Goal: Task Accomplishment & Management: Use online tool/utility

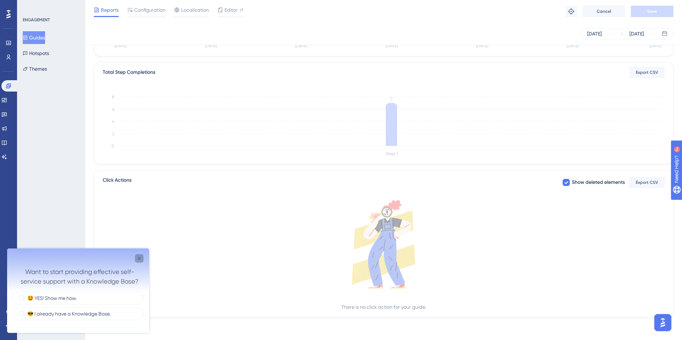
click at [143, 256] on div "Close survey" at bounding box center [139, 258] width 9 height 9
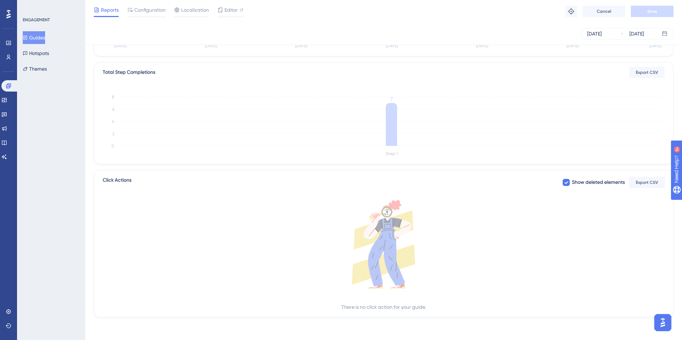
click at [27, 36] on icon at bounding box center [25, 38] width 4 height 4
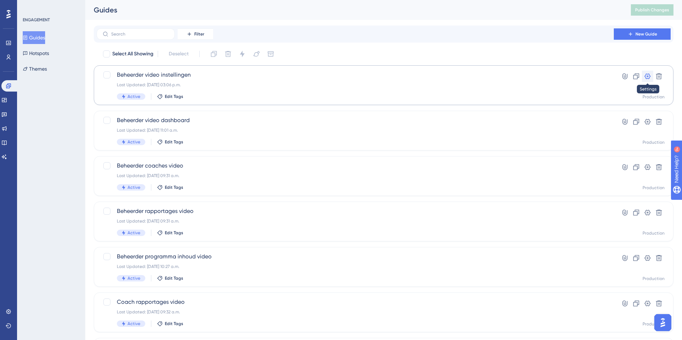
click at [651, 76] on button at bounding box center [647, 76] width 11 height 11
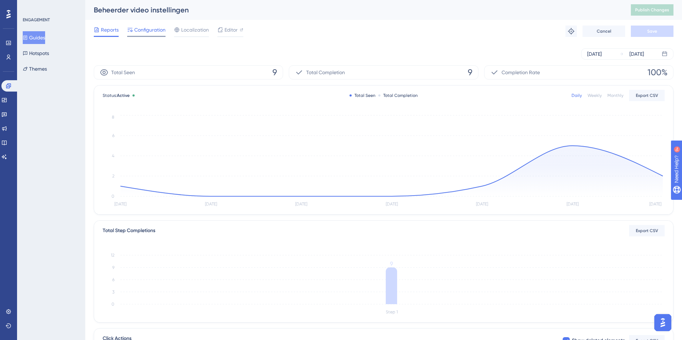
click at [152, 28] on span "Configuration" at bounding box center [149, 30] width 31 height 9
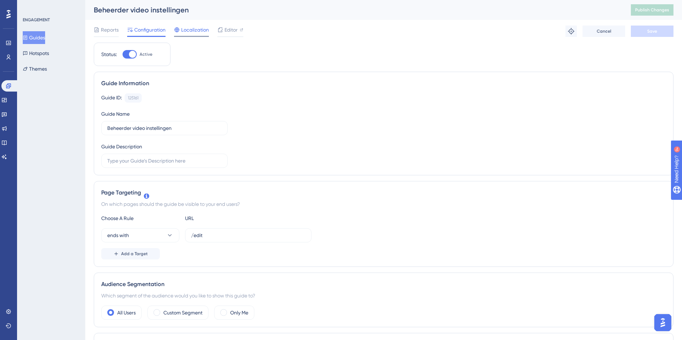
click at [192, 27] on span "Localization" at bounding box center [195, 30] width 28 height 9
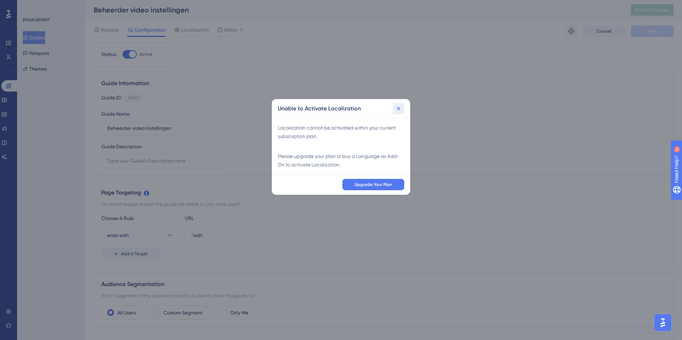
click at [398, 107] on icon at bounding box center [398, 108] width 7 height 7
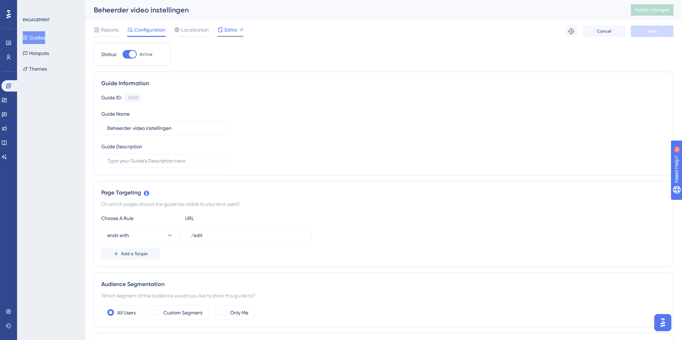
click at [237, 31] on span "Editor" at bounding box center [230, 30] width 13 height 9
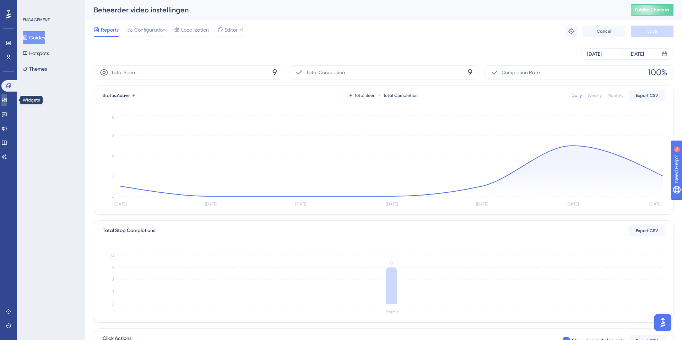
click at [7, 104] on link at bounding box center [4, 99] width 6 height 11
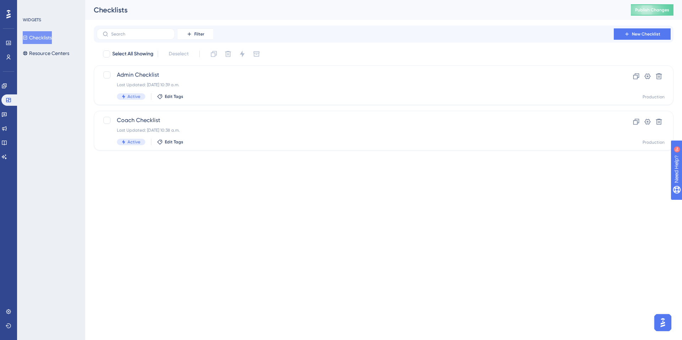
click at [10, 108] on div "Engagement Widgets Feedback Product Updates Knowledge Base AI Assistant" at bounding box center [8, 121] width 14 height 82
click at [7, 112] on icon at bounding box center [4, 114] width 6 height 6
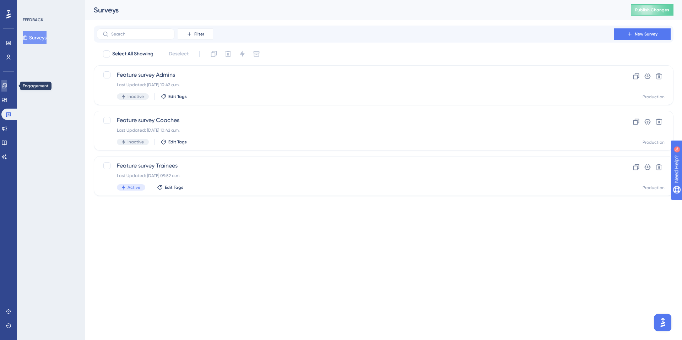
click at [6, 86] on icon at bounding box center [4, 85] width 5 height 5
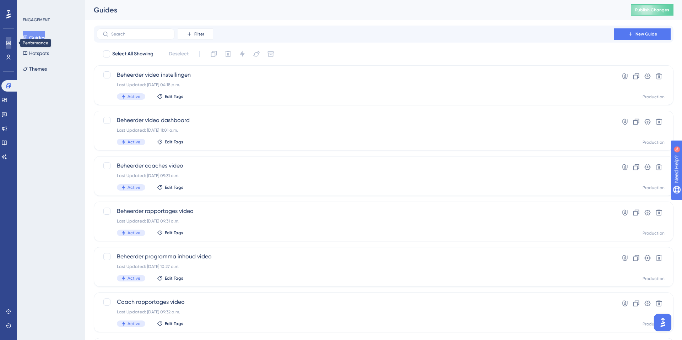
click at [7, 47] on link at bounding box center [9, 42] width 6 height 11
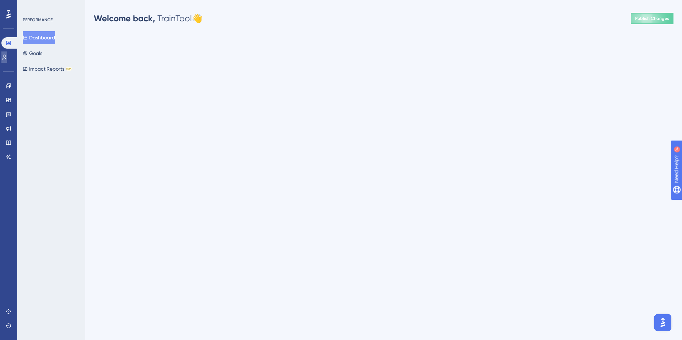
click at [7, 54] on icon at bounding box center [4, 57] width 6 height 6
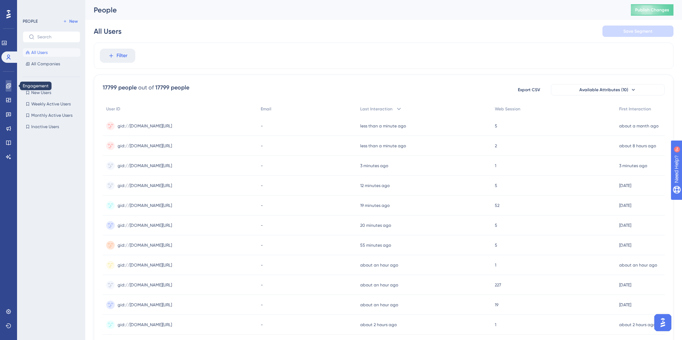
click at [11, 84] on link at bounding box center [9, 85] width 6 height 11
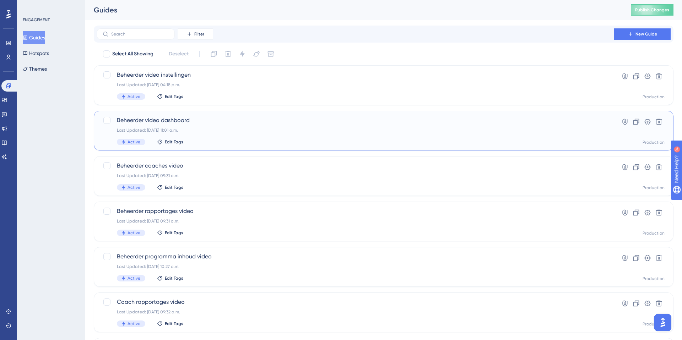
click at [173, 122] on span "Beheerder video dashboard" at bounding box center [355, 120] width 476 height 9
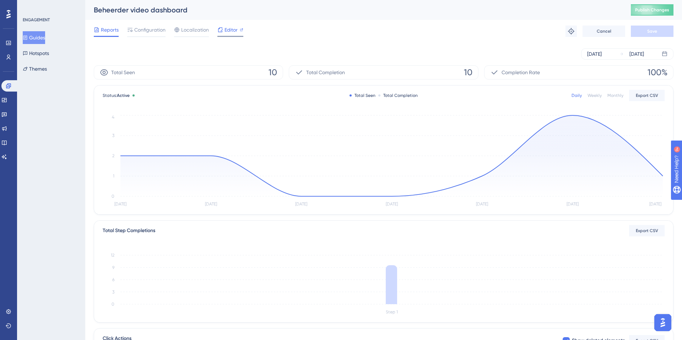
click at [232, 31] on span "Editor" at bounding box center [230, 30] width 13 height 9
click at [10, 84] on icon at bounding box center [8, 85] width 5 height 5
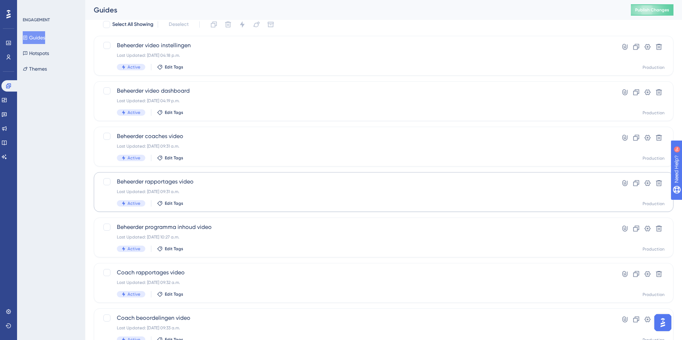
scroll to position [45, 0]
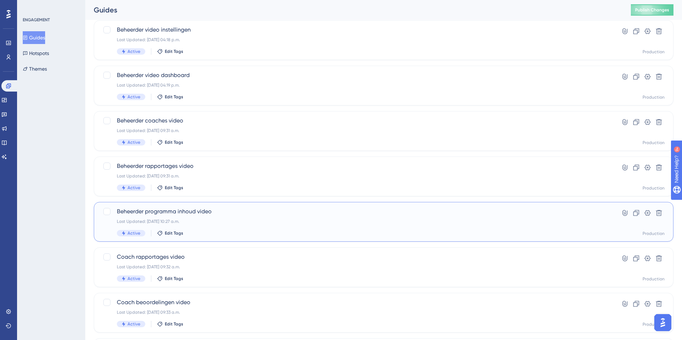
click at [157, 208] on span "Beheerder programma inhoud video" at bounding box center [355, 211] width 476 height 9
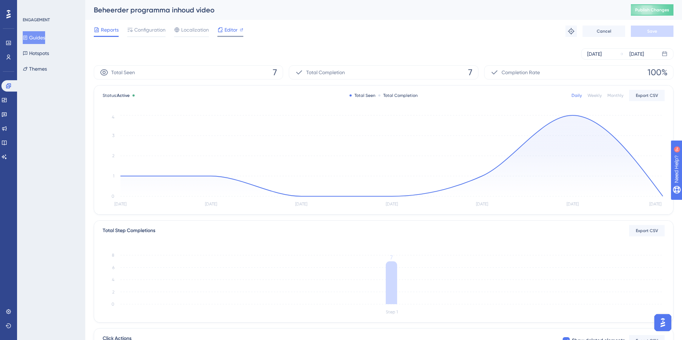
click at [232, 29] on span "Editor" at bounding box center [230, 30] width 13 height 9
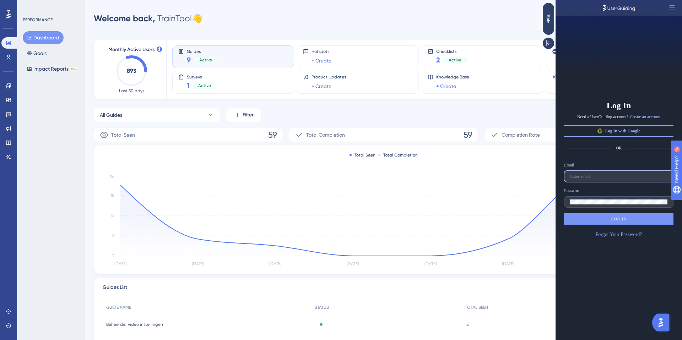
click at [596, 178] on input "text" at bounding box center [618, 176] width 97 height 5
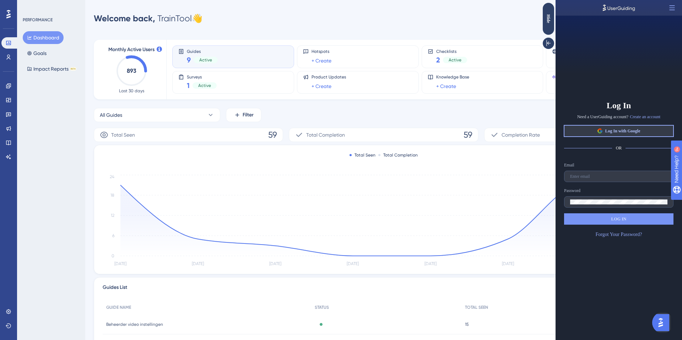
click at [595, 133] on button "Log In with Google" at bounding box center [618, 130] width 109 height 11
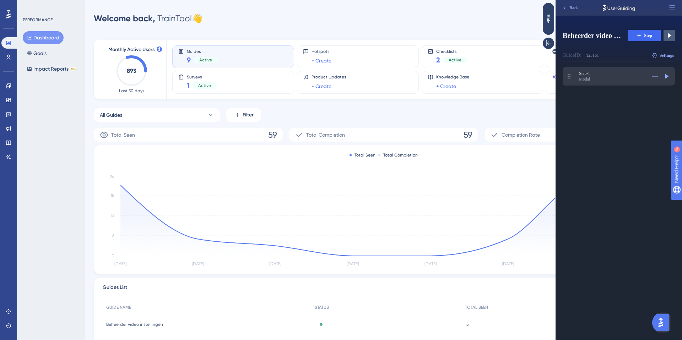
click at [628, 76] on div "Modal" at bounding box center [612, 79] width 67 height 6
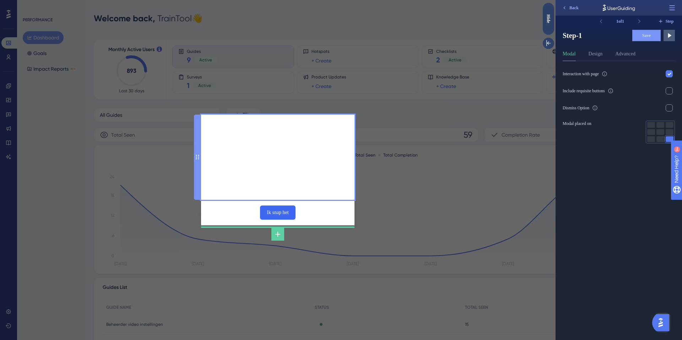
click at [338, 127] on div at bounding box center [277, 157] width 153 height 85
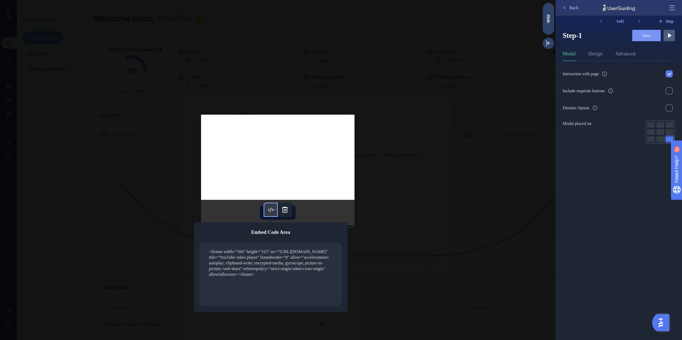
click at [268, 257] on textarea "<iframe width="560" height="315" src="https://www.youtube.com/embed/VCM7dBEtnlQ…" at bounding box center [273, 274] width 130 height 53
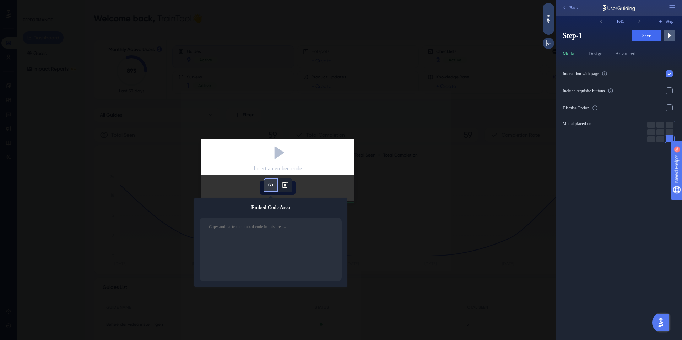
paste textarea "<iframe width="560" height="315" src="https://www.youtube.com/embed/_T-njoZJBeg…"
type textarea "<iframe width="560" height="315" src="https://www.youtube.com/embed/_T-njoZJBeg…"
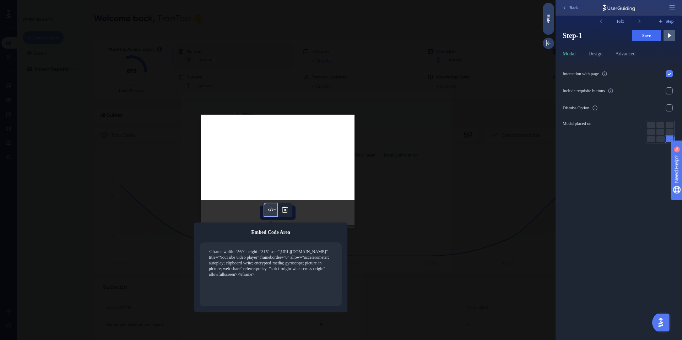
drag, startPoint x: 268, startPoint y: 286, endPoint x: 195, endPoint y: 241, distance: 86.1
click at [195, 241] on div "Embed Code Area <iframe width="560" height="315" src="https://www.youtube.com/e…" at bounding box center [270, 267] width 153 height 89
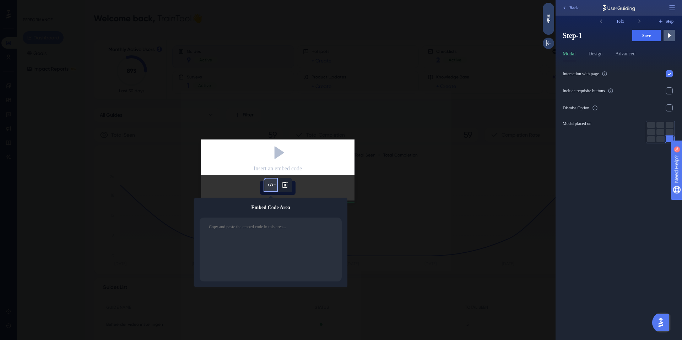
paste textarea "<iframe width="560" height="315" src="https://www.youtube.com/embed/_T-njoZJBeg…"
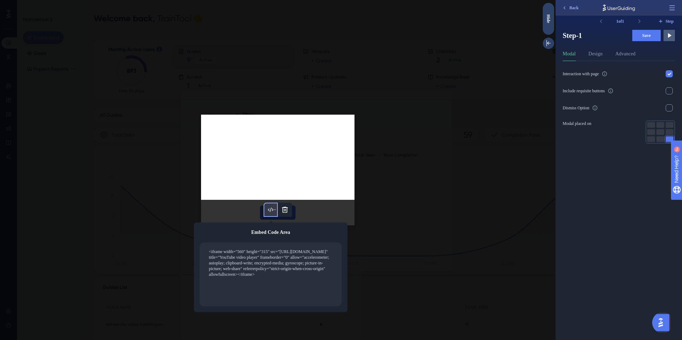
type textarea "<iframe width="560" height="315" src="https://www.youtube.com/embed/_T-njoZJBeg…"
click at [647, 33] on span "Save" at bounding box center [646, 36] width 9 height 6
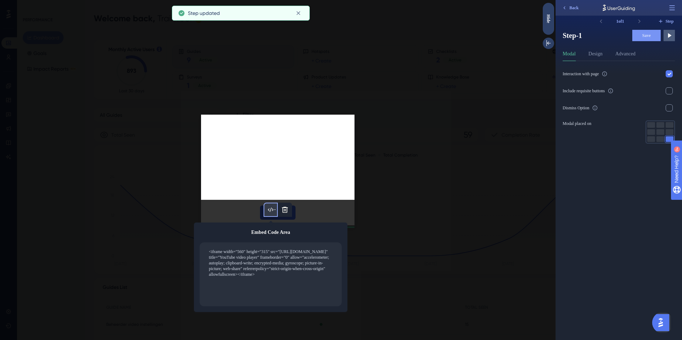
click at [280, 152] on div at bounding box center [277, 157] width 153 height 85
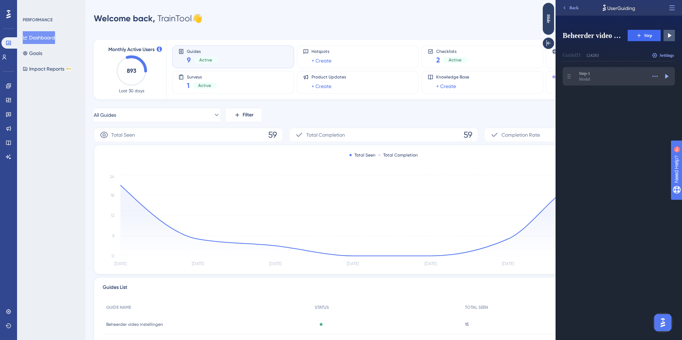
click at [629, 76] on div "Modal" at bounding box center [612, 79] width 67 height 6
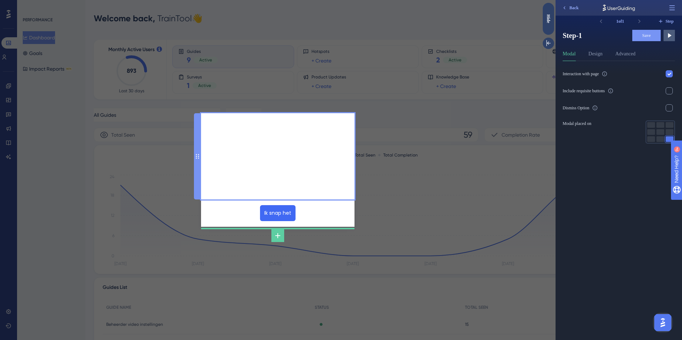
click at [307, 176] on div at bounding box center [277, 156] width 153 height 86
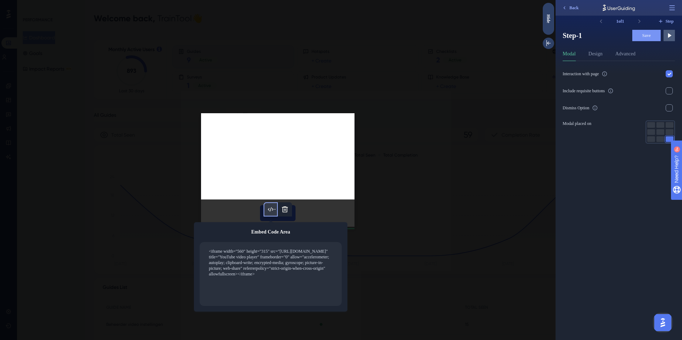
click at [263, 260] on textarea "<iframe width="560" height="315" src="https://www.youtube.com/embed/2A7OKXB7JQY…" at bounding box center [273, 274] width 130 height 53
click at [262, 260] on textarea "<iframe width="560" height="315" src="https://www.youtube.com/embed/2A7OKXB7JQY…" at bounding box center [273, 274] width 130 height 53
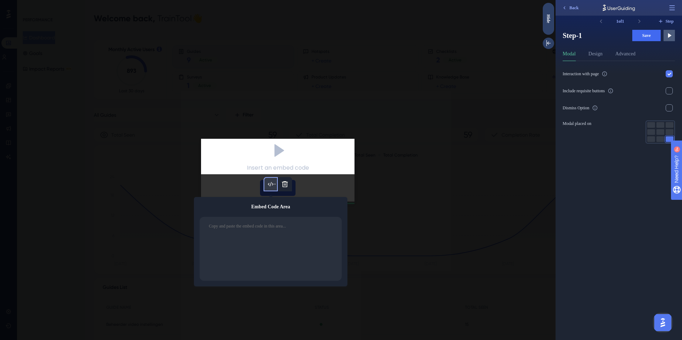
paste textarea "<iframe width="560" height="315" src="https://www.youtube.com/embed/QxfImUf5zC4…"
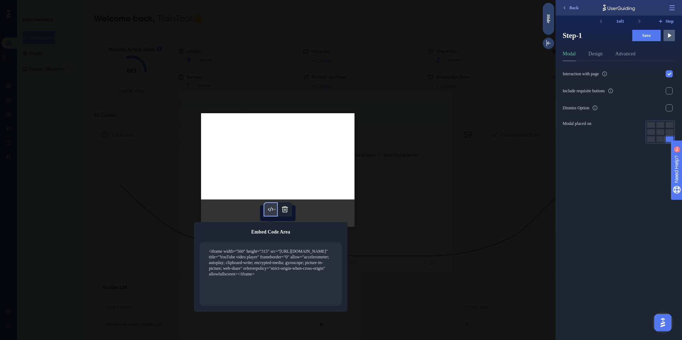
type textarea "<iframe width="560" height="315" src="https://www.youtube.com/embed/QxfImUf5zC4…"
click at [640, 36] on button "Save" at bounding box center [646, 35] width 28 height 11
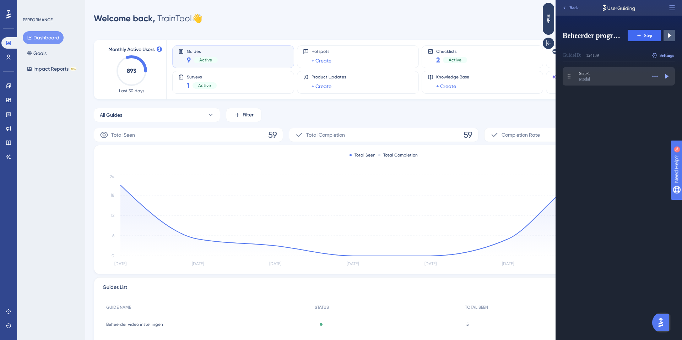
click at [599, 78] on div "Modal" at bounding box center [612, 79] width 67 height 6
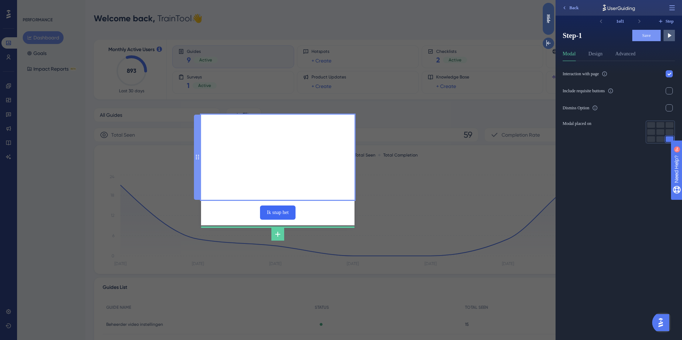
click at [242, 170] on div at bounding box center [277, 157] width 153 height 85
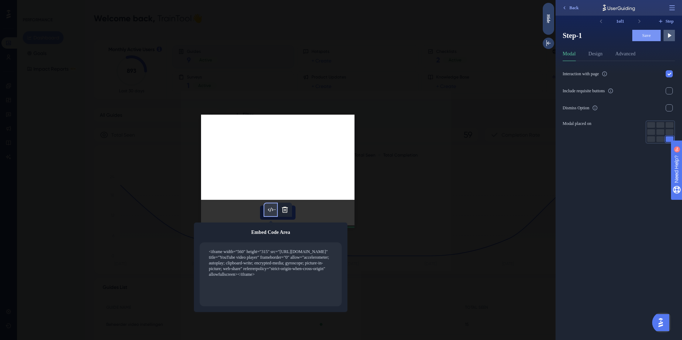
click at [258, 258] on textarea "<iframe width="560" height="315" src="[URL][DOMAIN_NAME]" title="YouTube video …" at bounding box center [273, 274] width 130 height 53
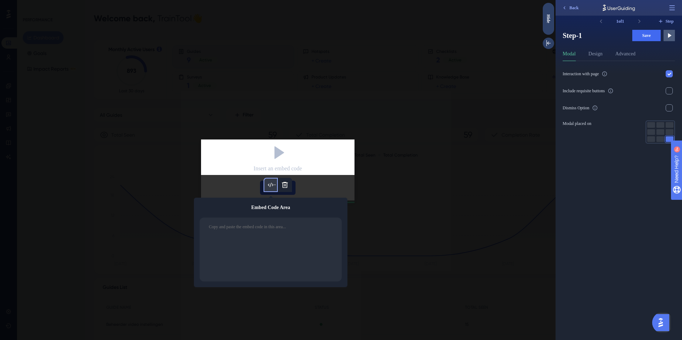
paste textarea "<iframe width="560" height="315" src="[URL][DOMAIN_NAME]" title="YouTube video …"
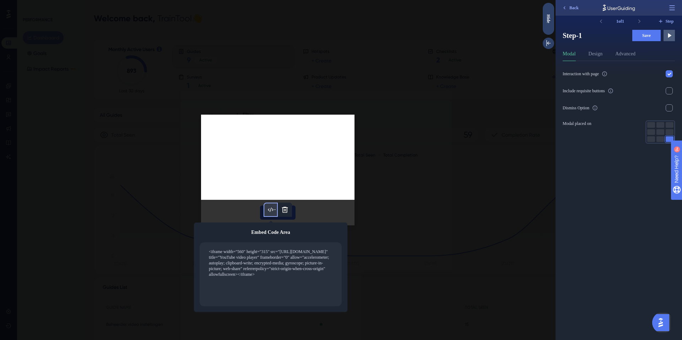
type textarea "<iframe width="560" height="315" src="[URL][DOMAIN_NAME]" title="YouTube video …"
click at [645, 38] on span "Save" at bounding box center [646, 36] width 9 height 6
